Goal: Task Accomplishment & Management: Use online tool/utility

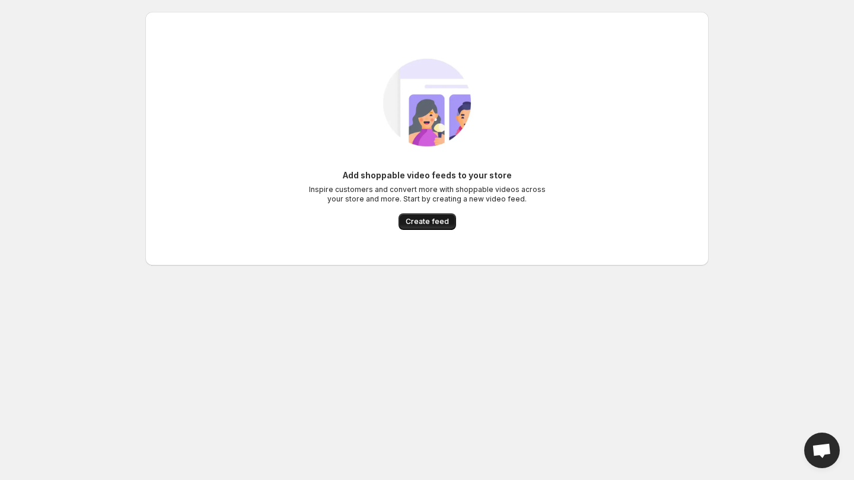
click at [420, 228] on button "Create feed" at bounding box center [427, 221] width 58 height 17
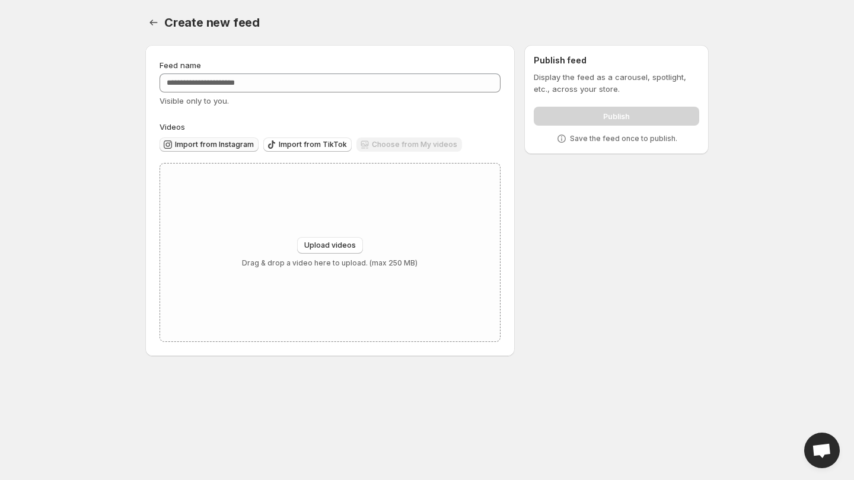
click at [203, 146] on span "Import from Instagram" at bounding box center [214, 144] width 79 height 9
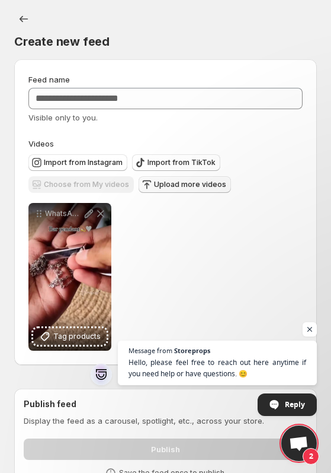
click at [183, 185] on span "Upload more videos" at bounding box center [190, 184] width 72 height 9
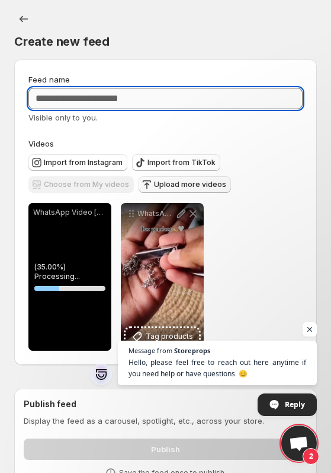
click at [129, 99] on input "Feed name" at bounding box center [165, 98] width 274 height 21
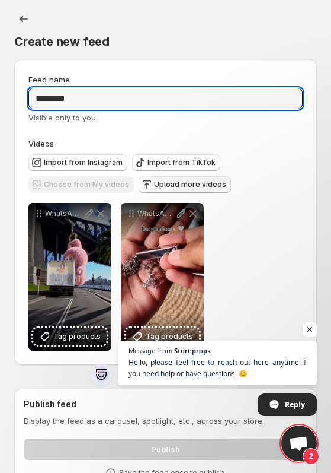
type input "********"
click at [180, 189] on span "Upload more videos" at bounding box center [190, 184] width 72 height 9
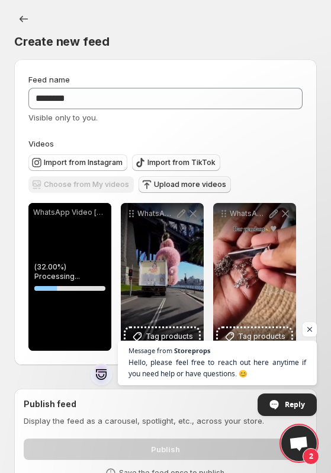
click at [159, 182] on span "Upload more videos" at bounding box center [190, 184] width 72 height 9
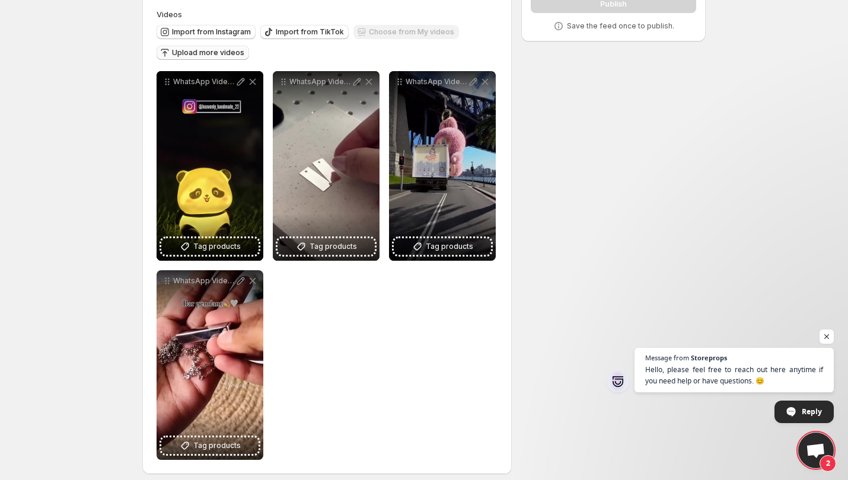
scroll to position [121, 0]
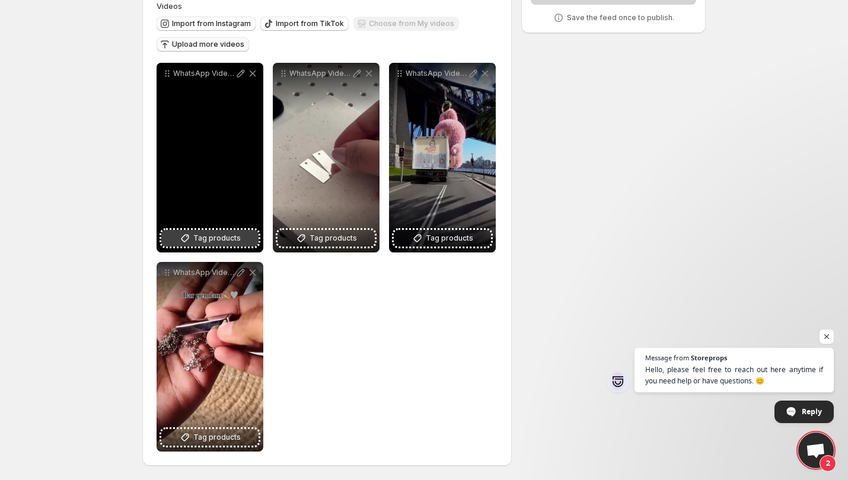
click at [206, 237] on span "Tag products" at bounding box center [216, 238] width 47 height 12
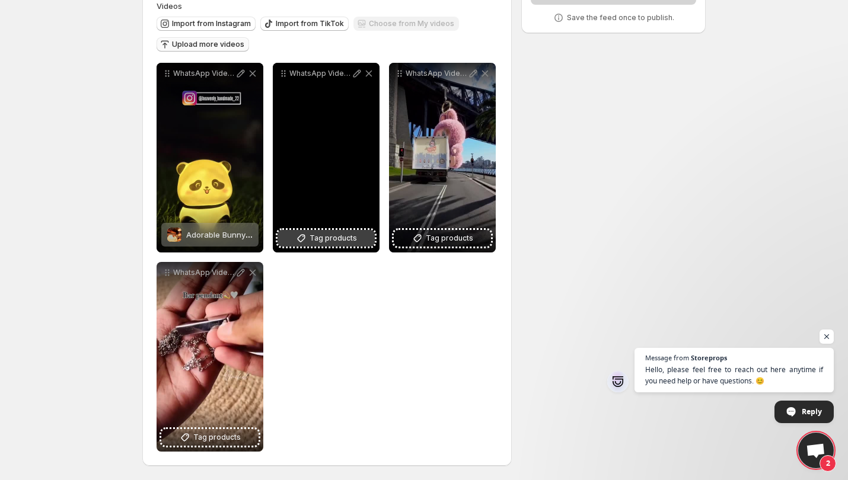
click at [338, 239] on span "Tag products" at bounding box center [332, 238] width 47 height 12
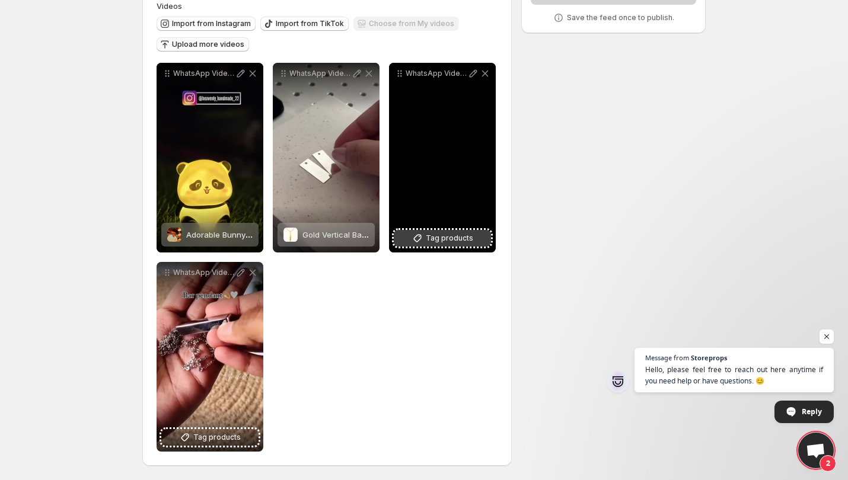
click at [420, 241] on icon at bounding box center [418, 239] width 8 height 8
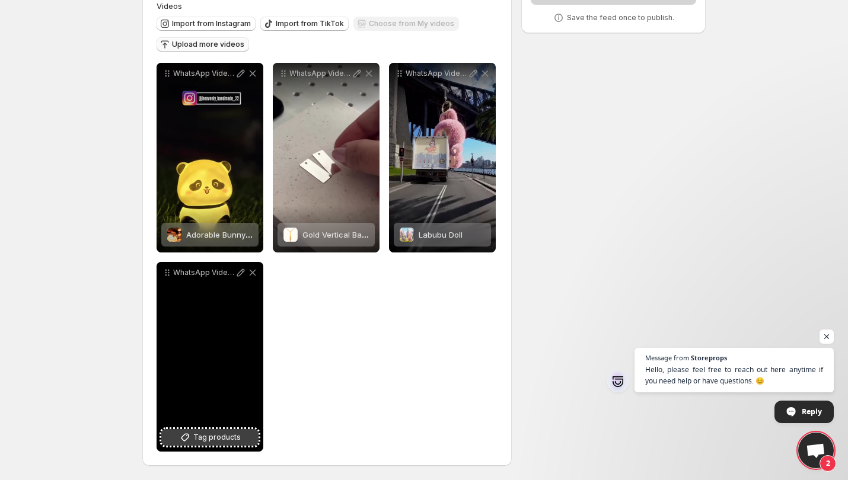
click at [202, 435] on span "Tag products" at bounding box center [216, 438] width 47 height 12
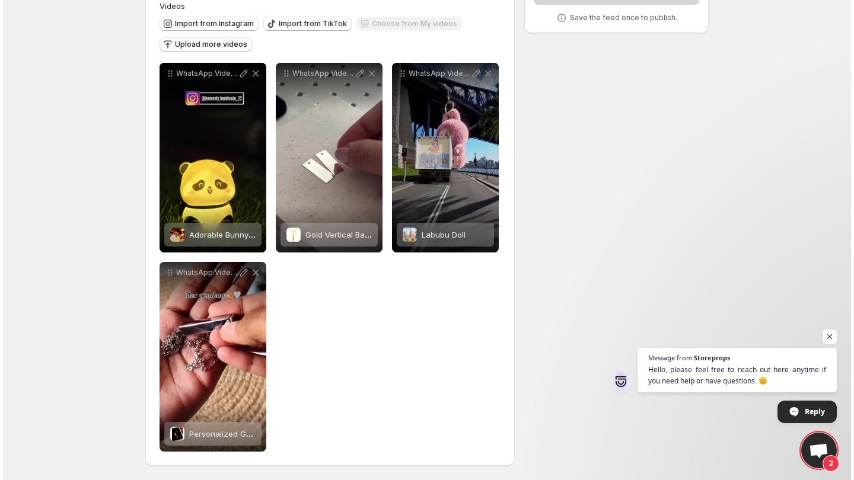
scroll to position [0, 0]
